Goal: Transaction & Acquisition: Purchase product/service

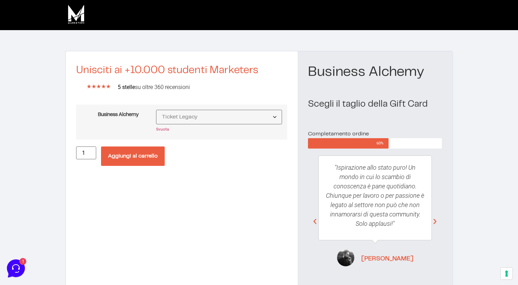
click at [477, 134] on section "Unisciti ai +10.000 studenti Marketers ★ ★ ★ ★ ★ 5/5 5 stelle su oltre 360 rece…" at bounding box center [259, 179] width 518 height 299
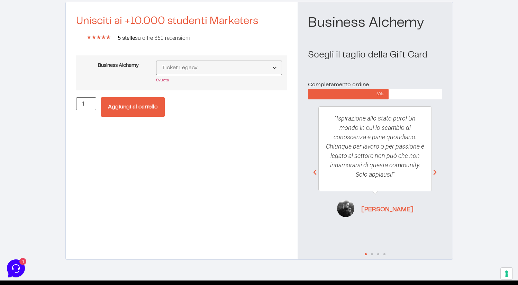
scroll to position [57, 0]
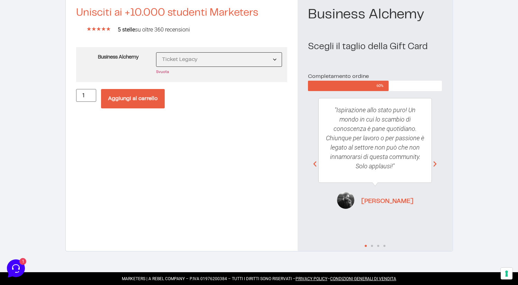
click at [203, 59] on select "Scegli un'opzione Ticket Legacy" at bounding box center [219, 59] width 126 height 15
click at [157, 52] on select "Scegli un'opzione Ticket Legacy" at bounding box center [219, 59] width 126 height 15
click at [145, 103] on button "Aggiungi al carrello" at bounding box center [133, 98] width 64 height 19
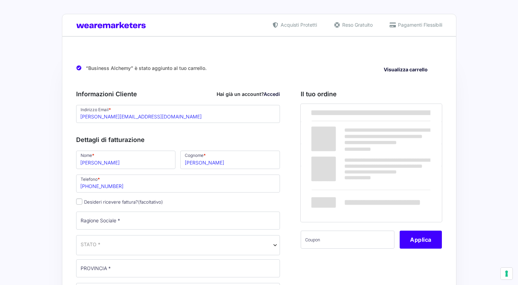
select select
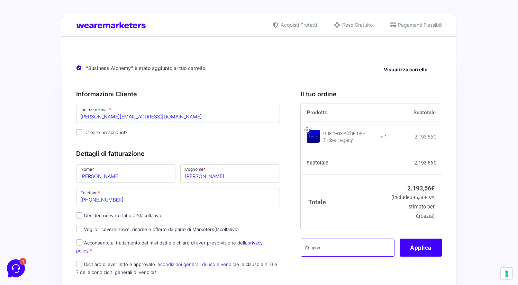
click at [364, 256] on input "text" at bounding box center [348, 247] width 94 height 18
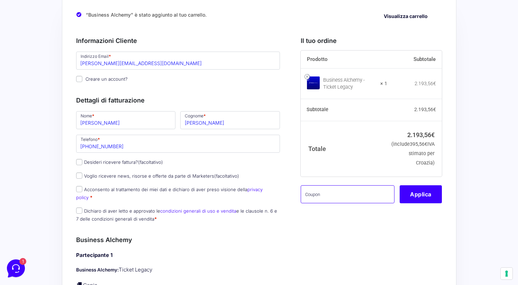
scroll to position [44, 0]
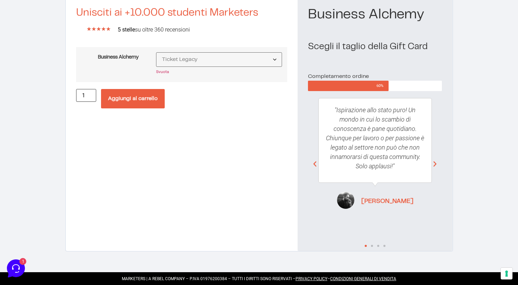
click at [87, 98] on input "1" at bounding box center [86, 95] width 20 height 13
type input "2"
click at [87, 94] on input "2" at bounding box center [86, 95] width 20 height 13
click at [137, 97] on button "Aggiungi al carrello" at bounding box center [133, 98] width 64 height 19
